Goal: Find specific page/section: Find specific page/section

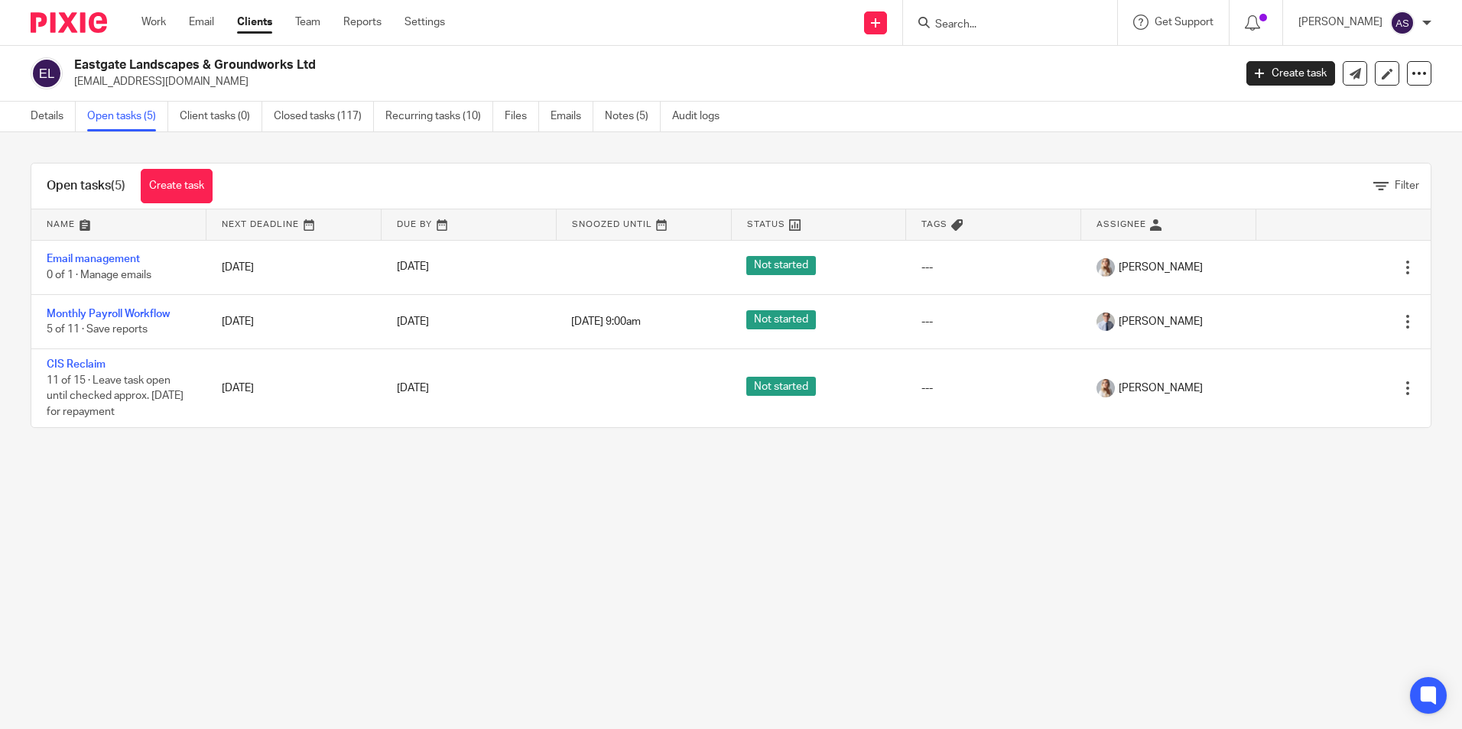
click at [982, 24] on input "Search" at bounding box center [1002, 25] width 138 height 14
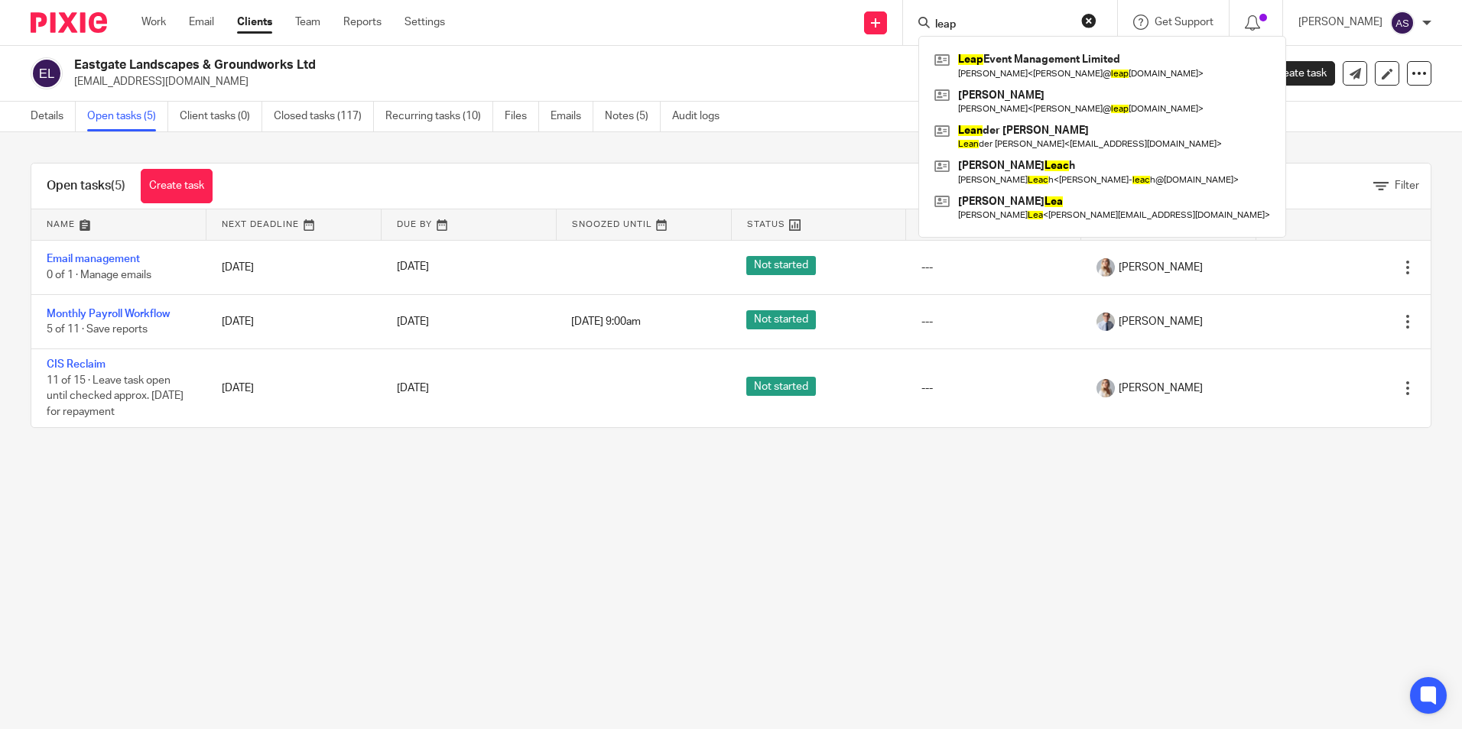
type input "leap"
click button "submit" at bounding box center [0, 0] width 0 height 0
click at [1032, 68] on link at bounding box center [1101, 65] width 343 height 35
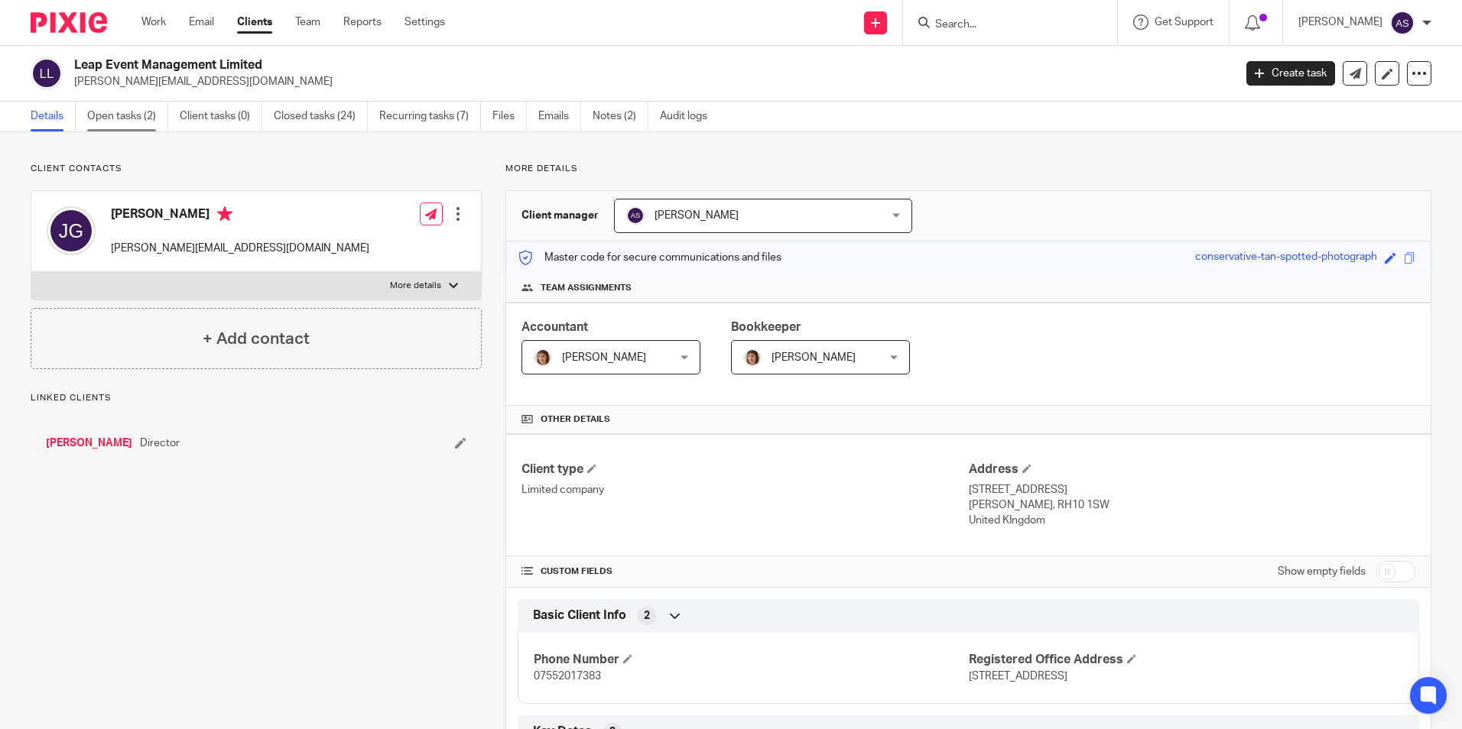
click at [126, 123] on link "Open tasks (2)" at bounding box center [127, 117] width 81 height 30
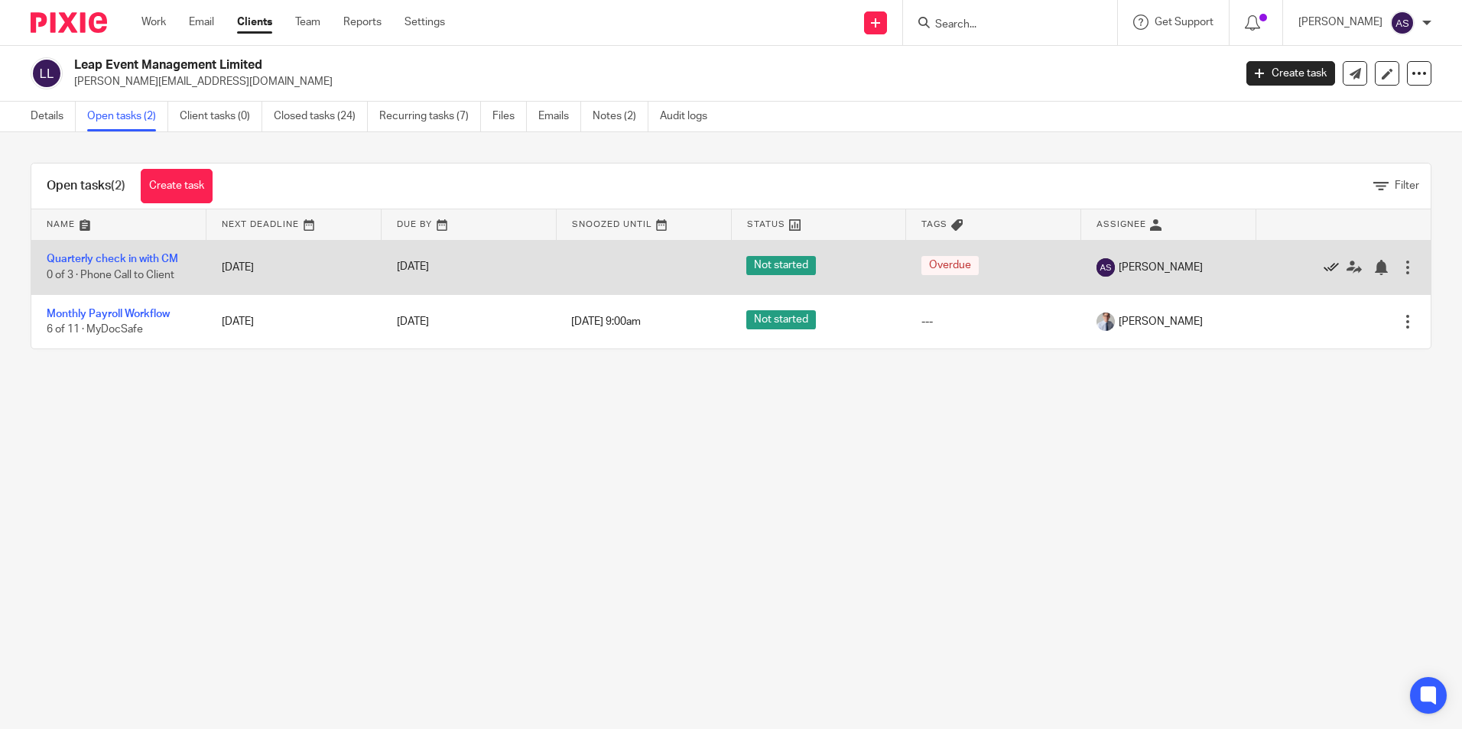
click at [1323, 264] on icon at bounding box center [1330, 267] width 15 height 15
